Goal: Check status: Check status

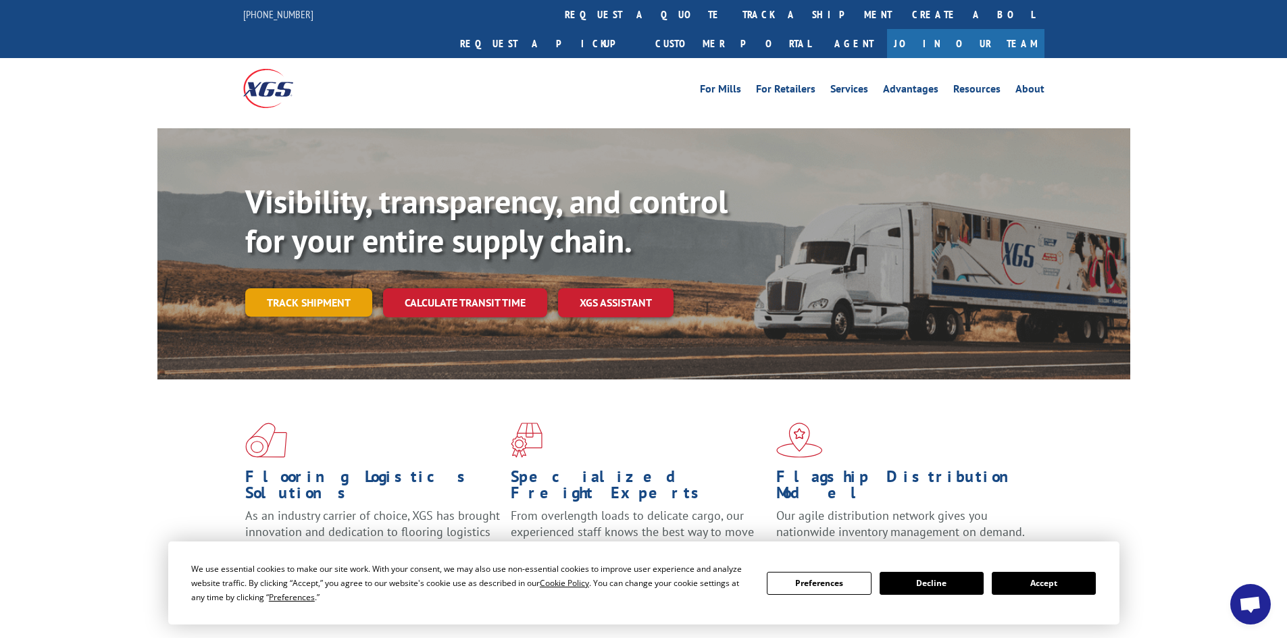
click at [315, 288] on link "Track shipment" at bounding box center [308, 302] width 127 height 28
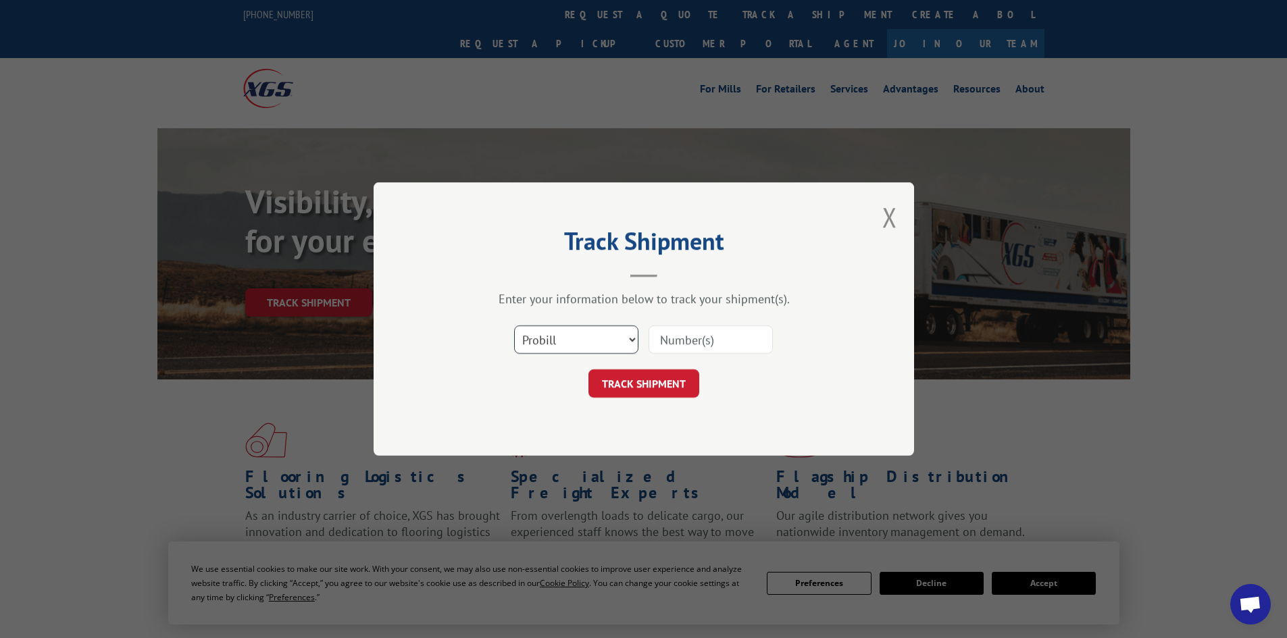
click at [601, 345] on select "Select category... Probill BOL PO" at bounding box center [576, 340] width 124 height 28
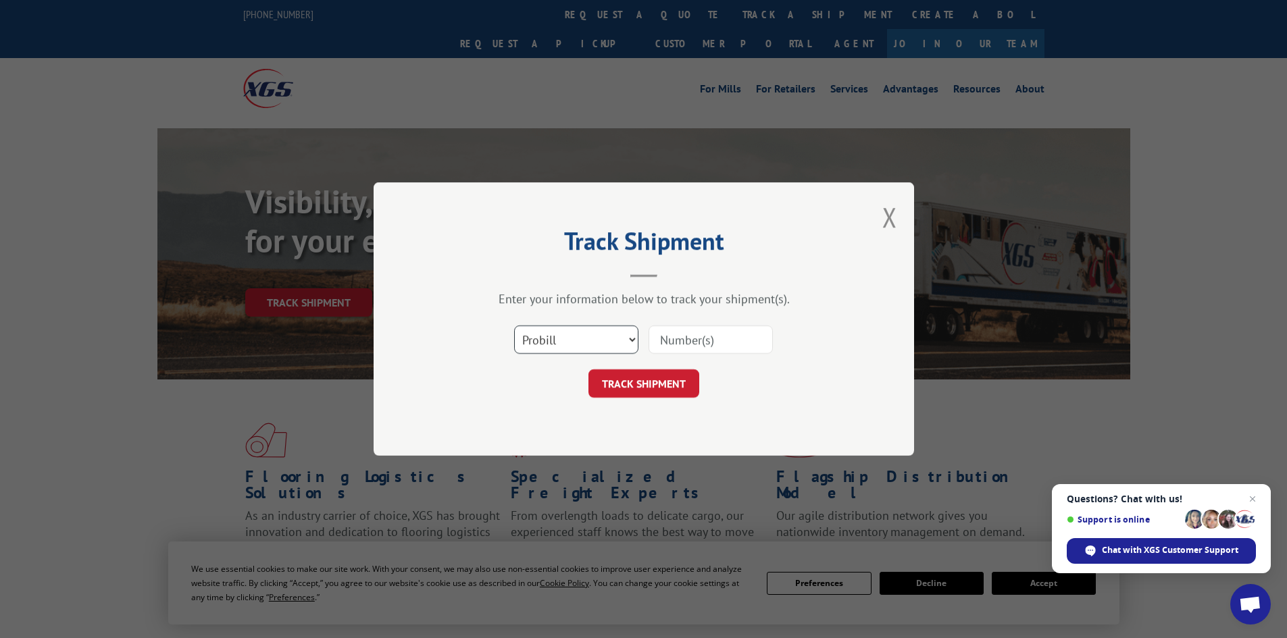
select select "po"
click at [514, 326] on select "Select category... Probill BOL PO" at bounding box center [576, 340] width 124 height 28
click at [673, 338] on input at bounding box center [711, 340] width 124 height 28
paste input "19545730"
type input "19545730"
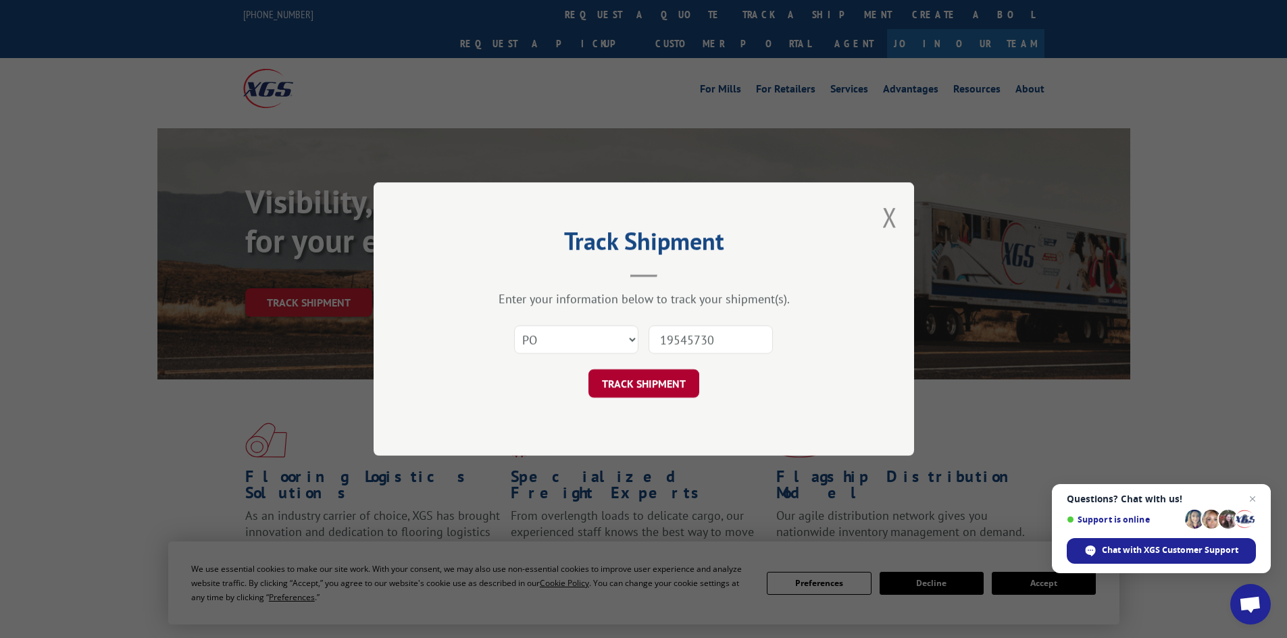
click at [667, 386] on button "TRACK SHIPMENT" at bounding box center [643, 384] width 111 height 28
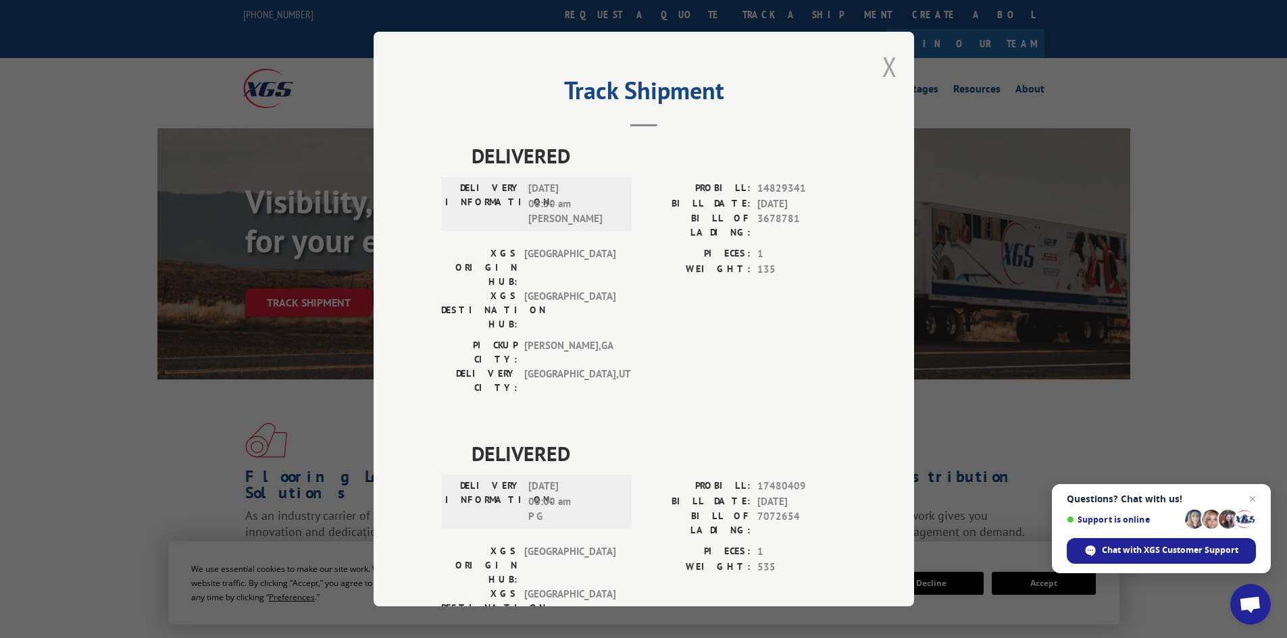
click at [882, 59] on button "Close modal" at bounding box center [889, 67] width 15 height 36
